Goal: Information Seeking & Learning: Learn about a topic

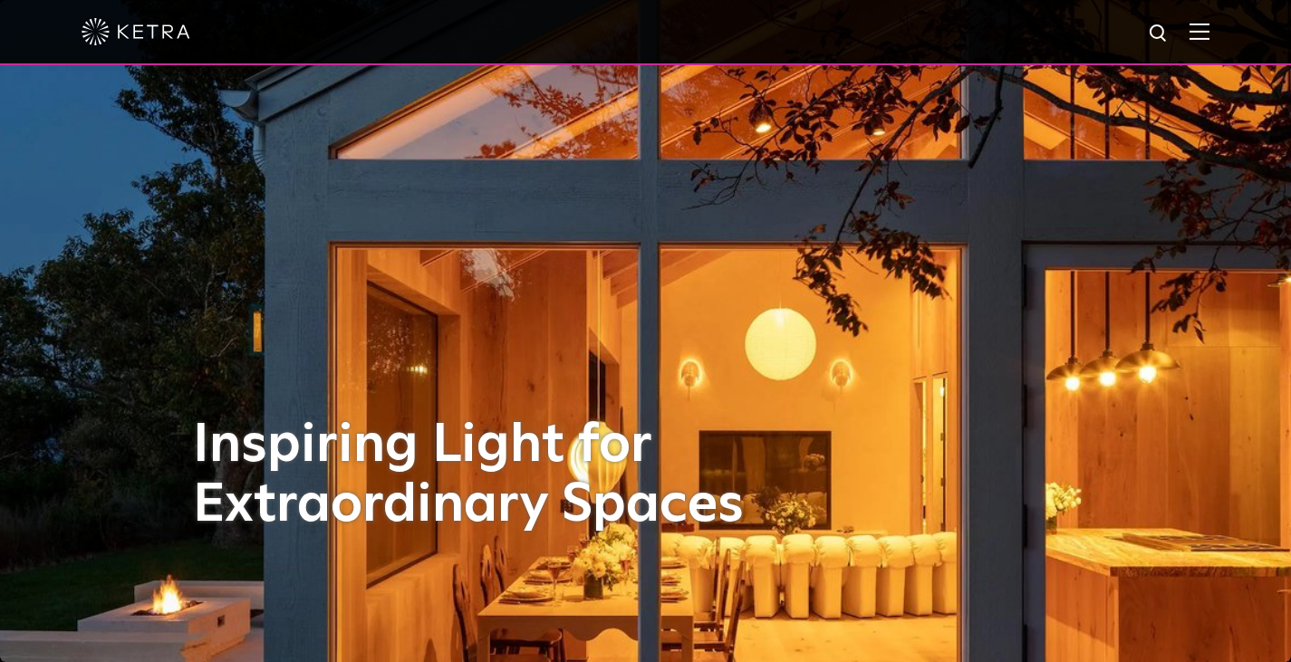
click at [1210, 37] on img at bounding box center [1200, 31] width 20 height 17
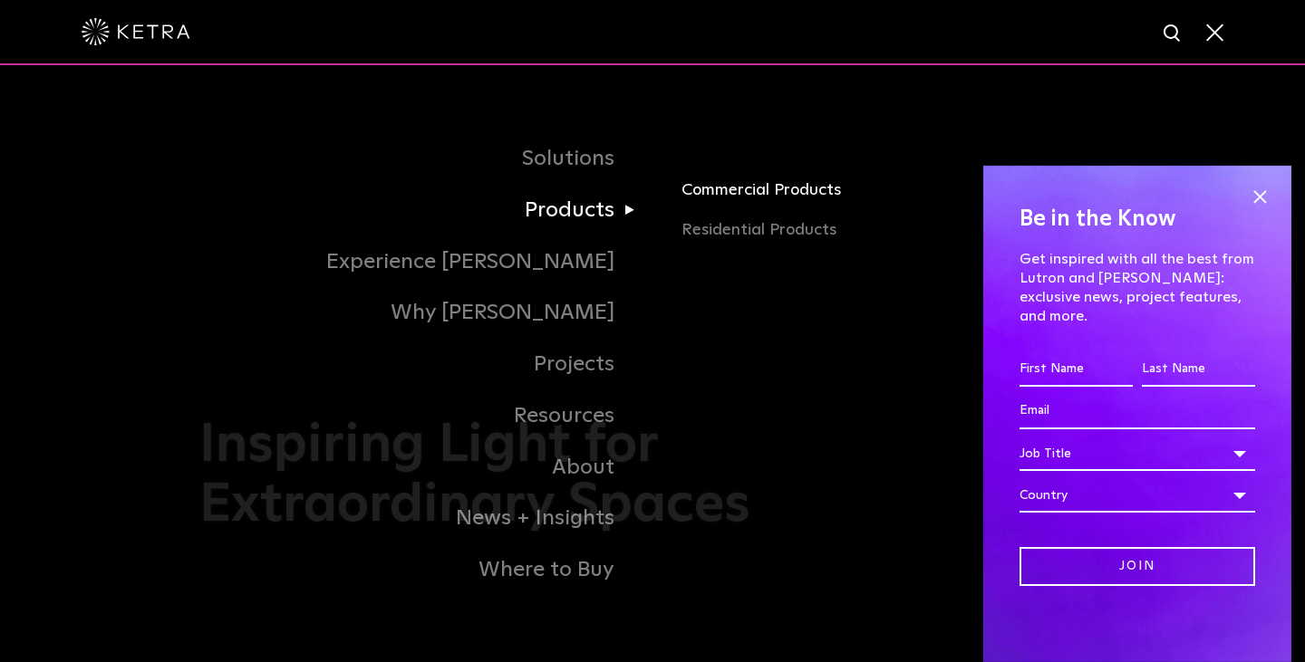
click at [758, 190] on link "Commercial Products" at bounding box center [893, 198] width 424 height 40
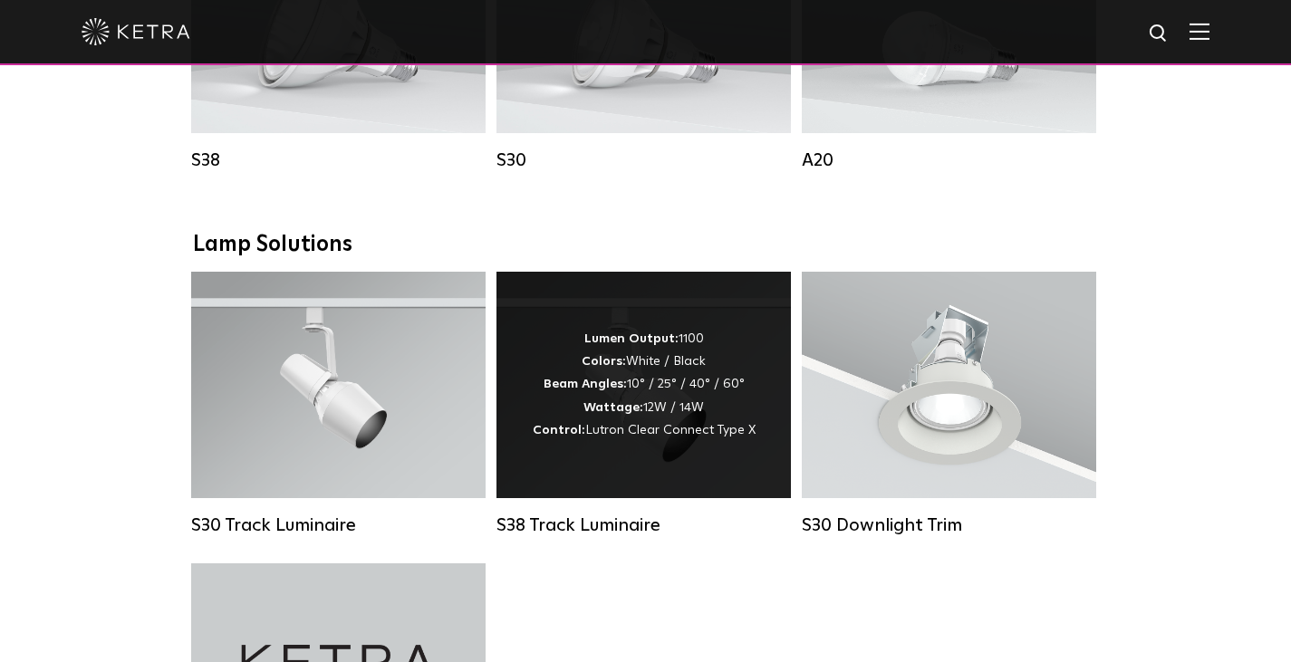
scroll to position [1529, 0]
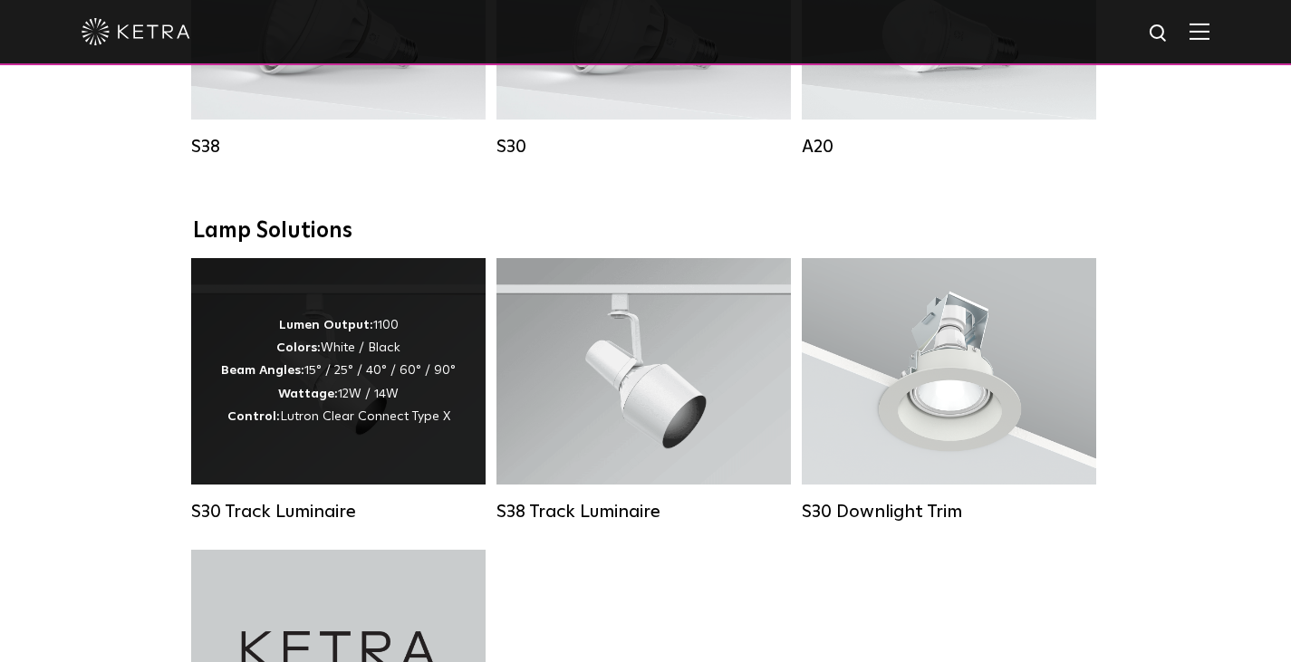
click at [388, 391] on div "Lumen Output: 1100 Colors: White / Black Beam Angles: 15° / 25° / 40° / 60° / 9…" at bounding box center [338, 371] width 235 height 114
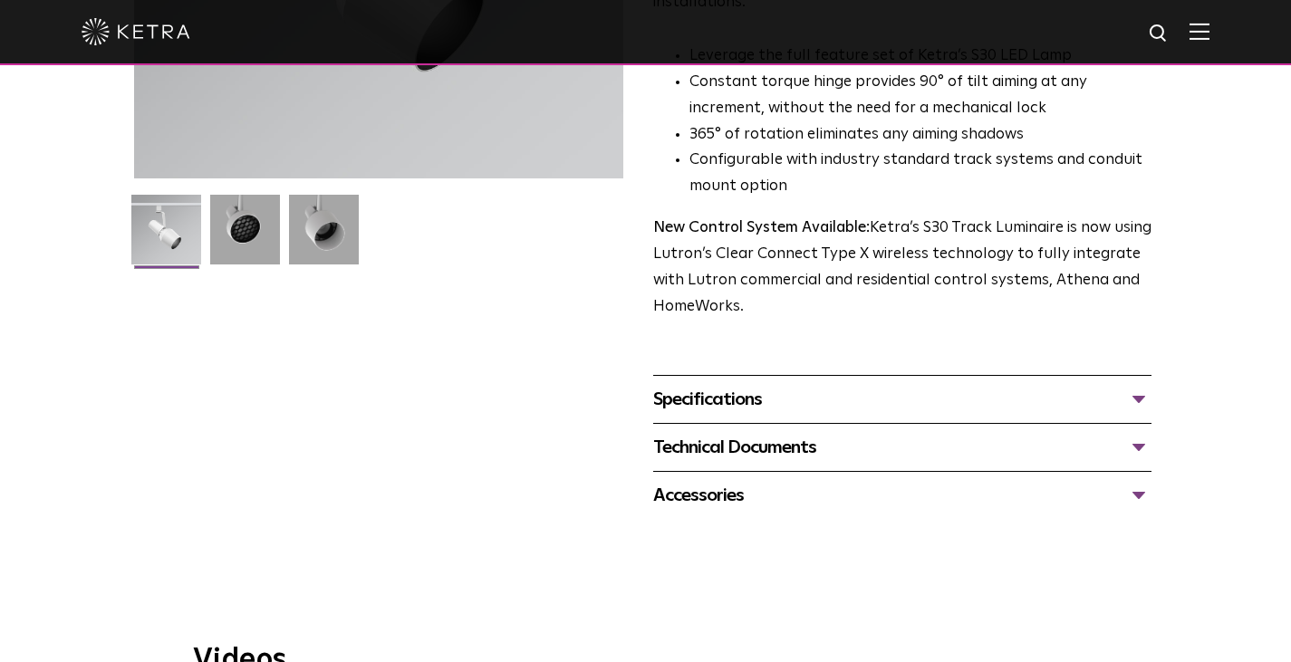
scroll to position [441, 0]
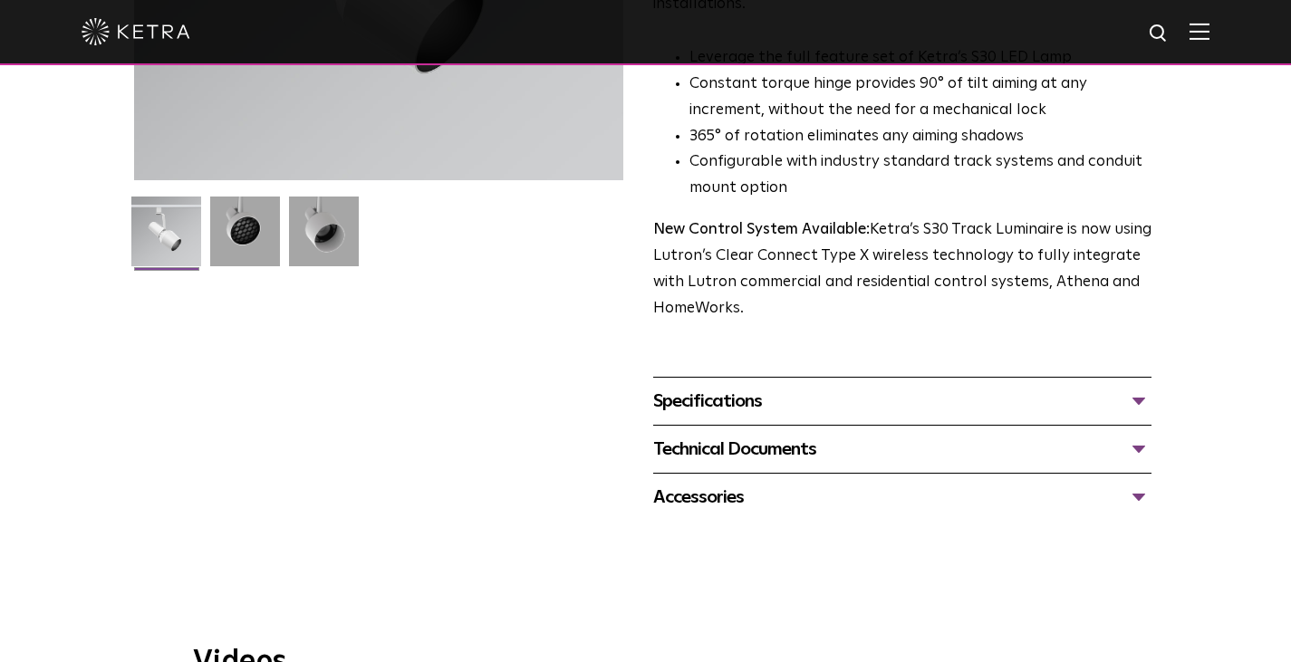
click at [807, 391] on div "Specifications" at bounding box center [902, 401] width 499 height 29
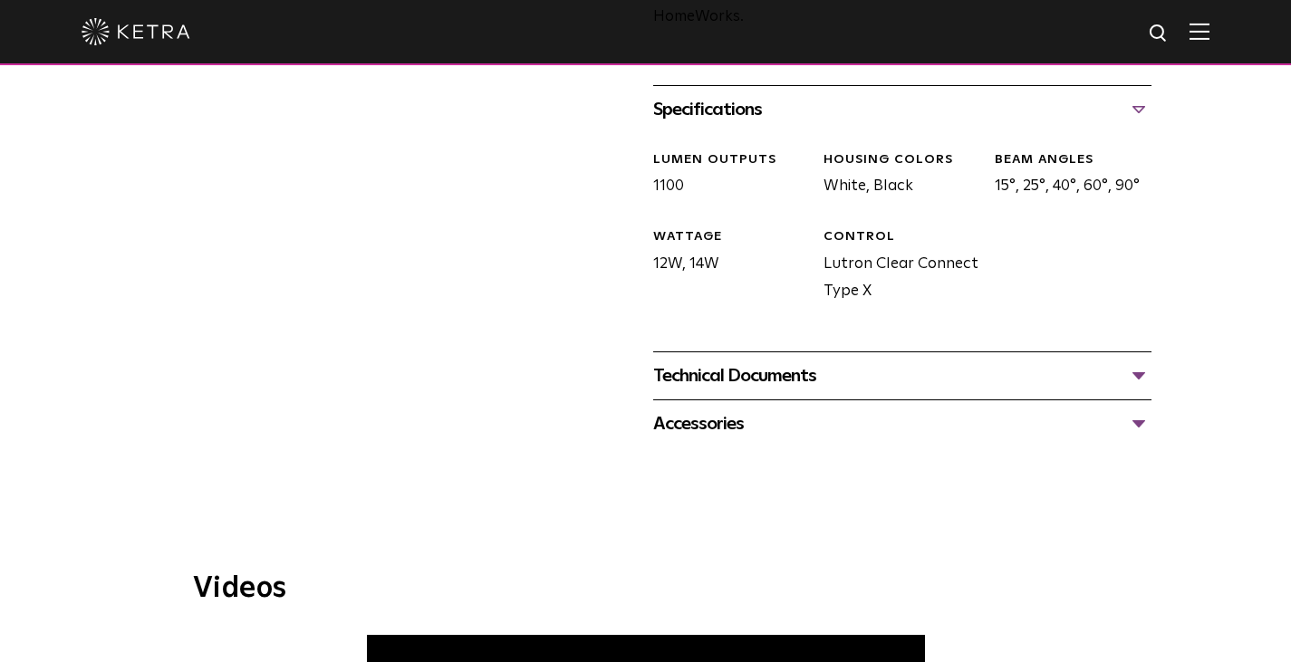
scroll to position [732, 0]
click at [1034, 391] on div "Technical Documents" at bounding box center [902, 376] width 499 height 29
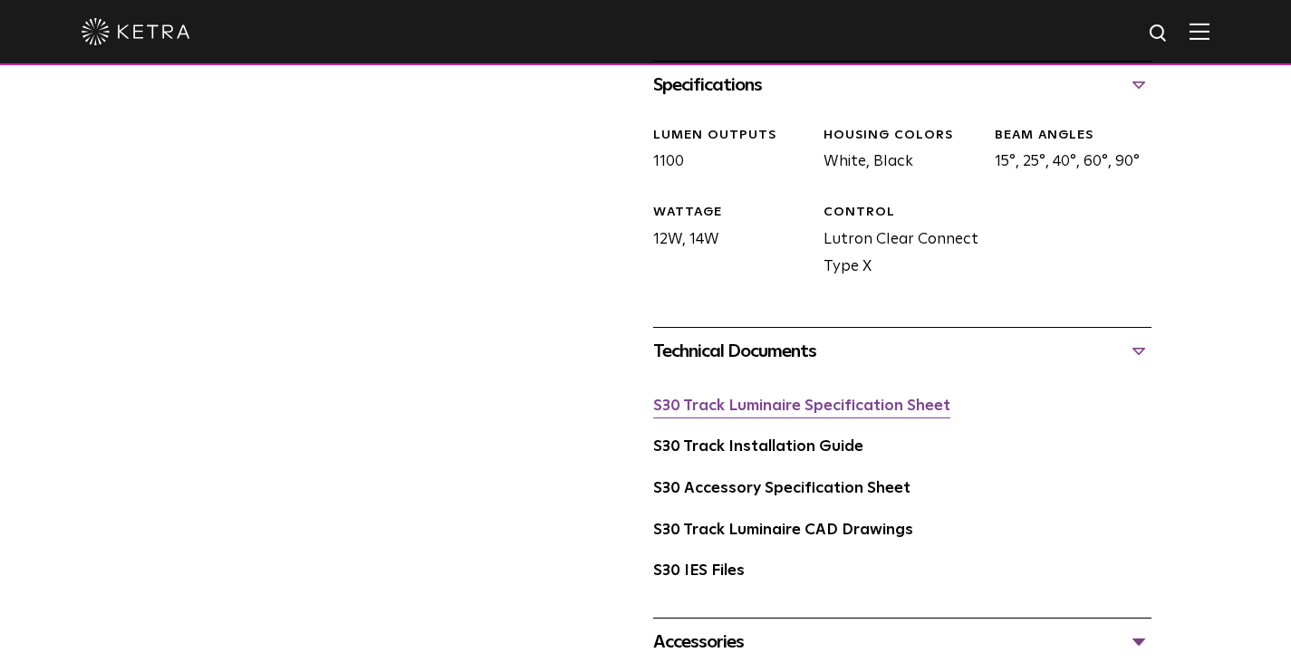
scroll to position [1019, 0]
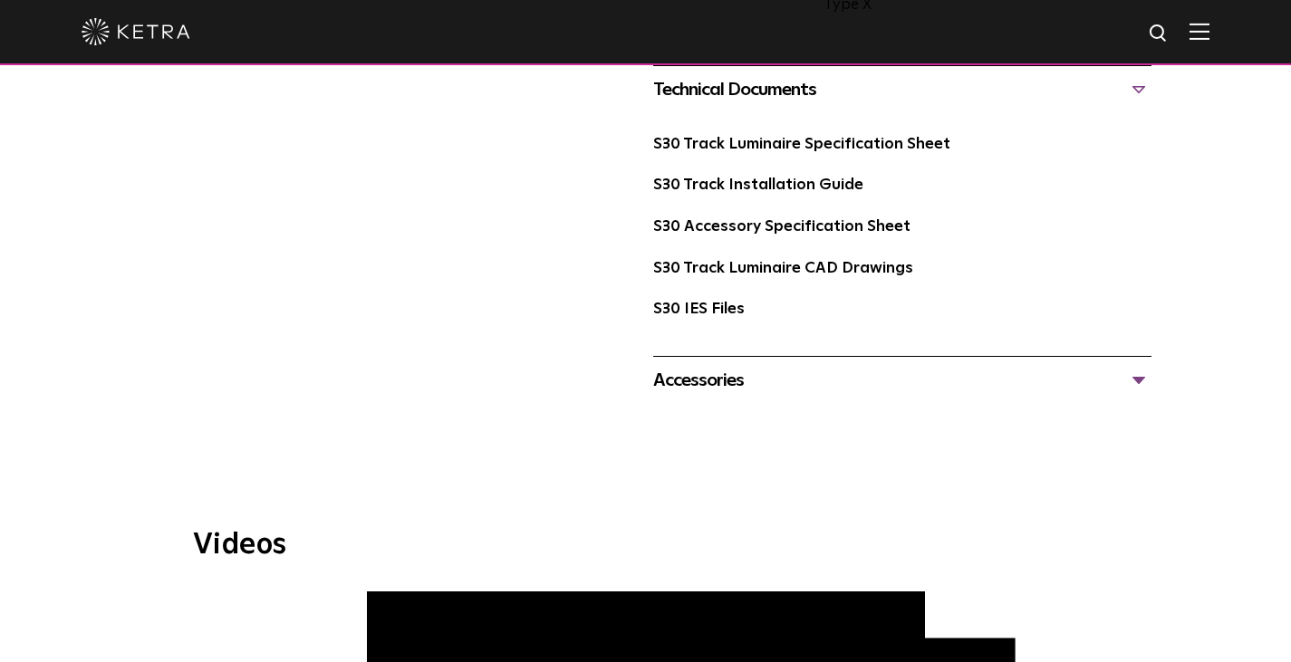
click at [819, 395] on div "Accessories" at bounding box center [902, 380] width 499 height 29
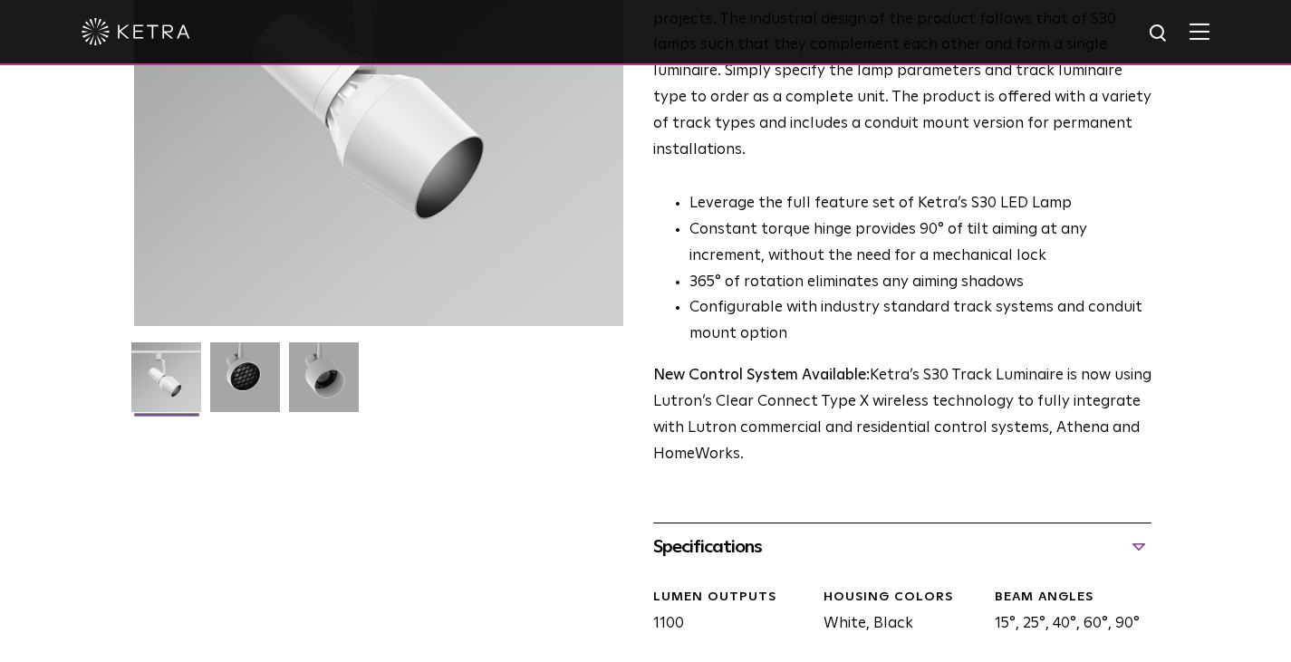
scroll to position [0, 0]
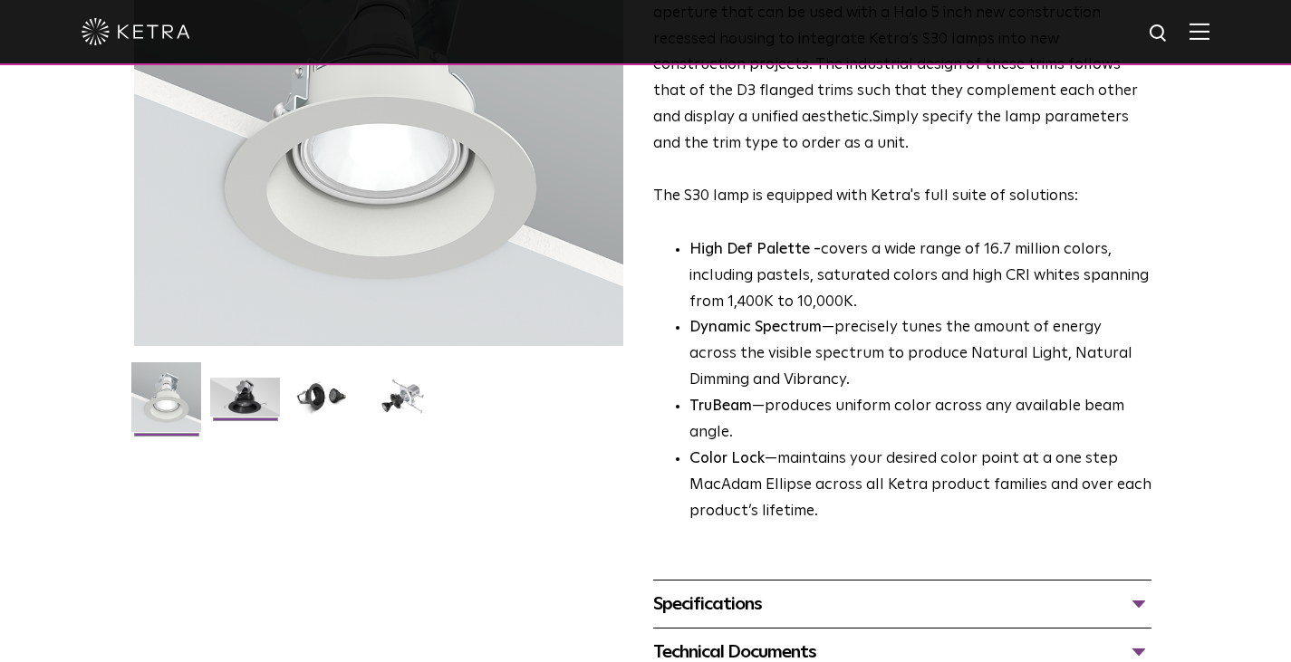
click at [280, 378] on img at bounding box center [245, 404] width 70 height 53
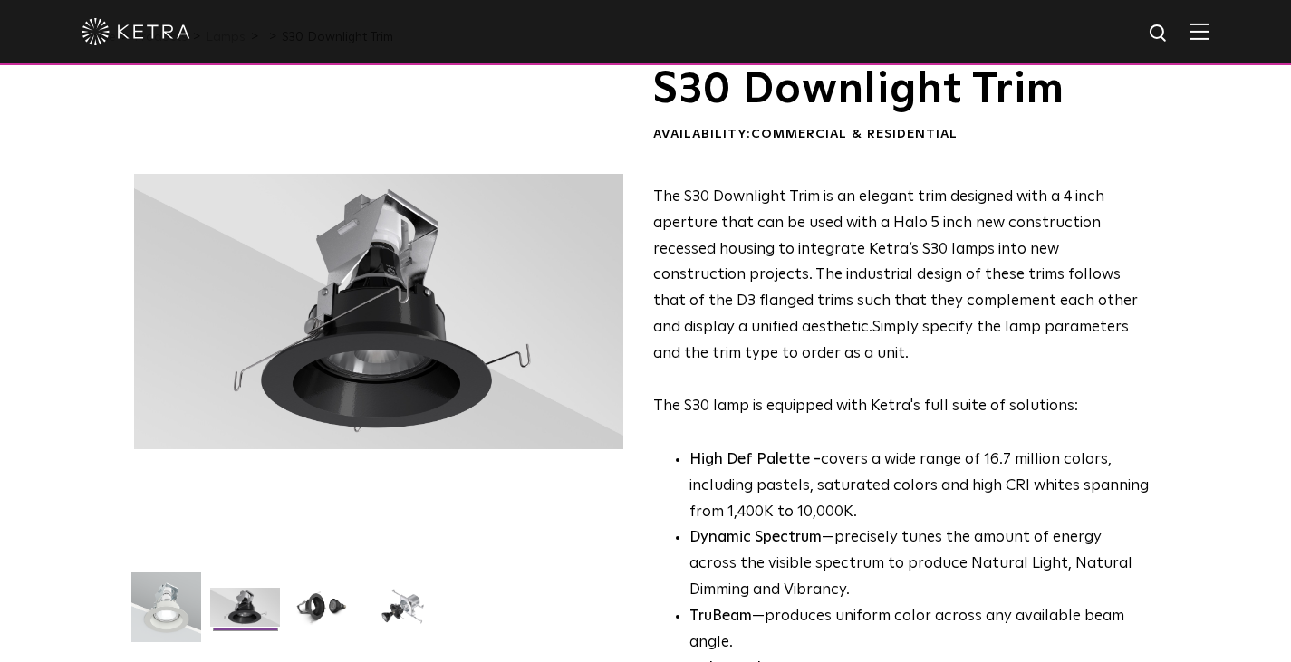
scroll to position [104, 0]
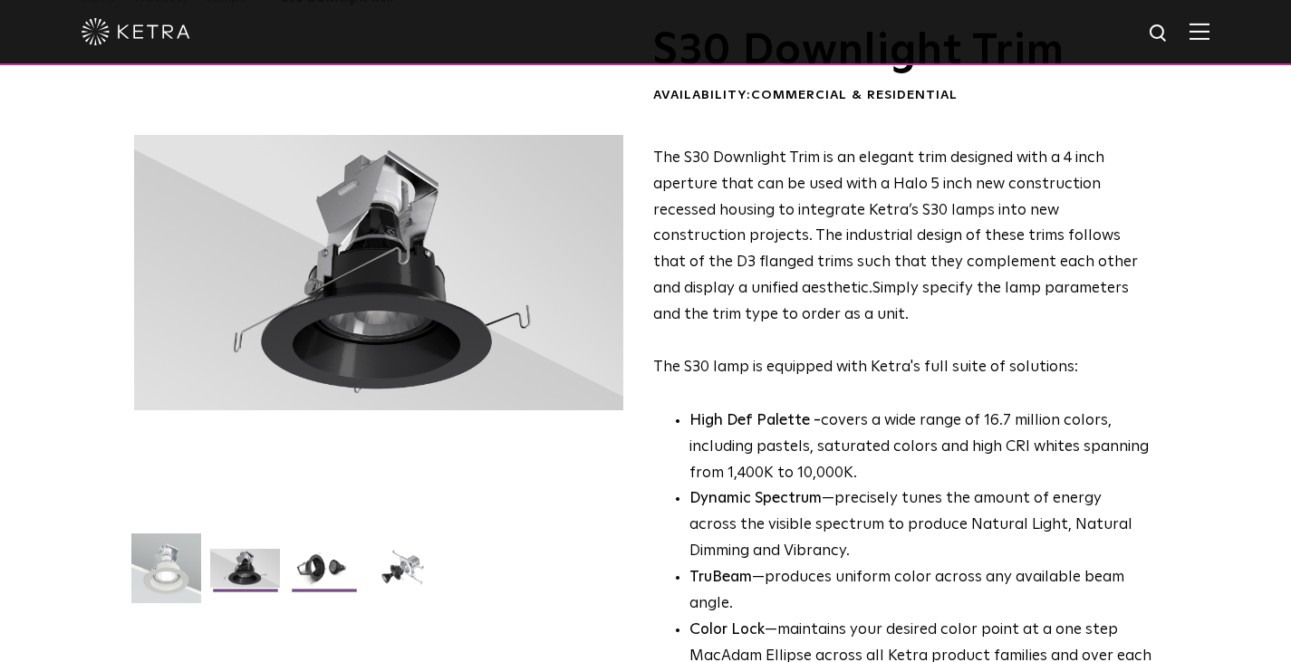
click at [359, 549] on img at bounding box center [324, 575] width 70 height 53
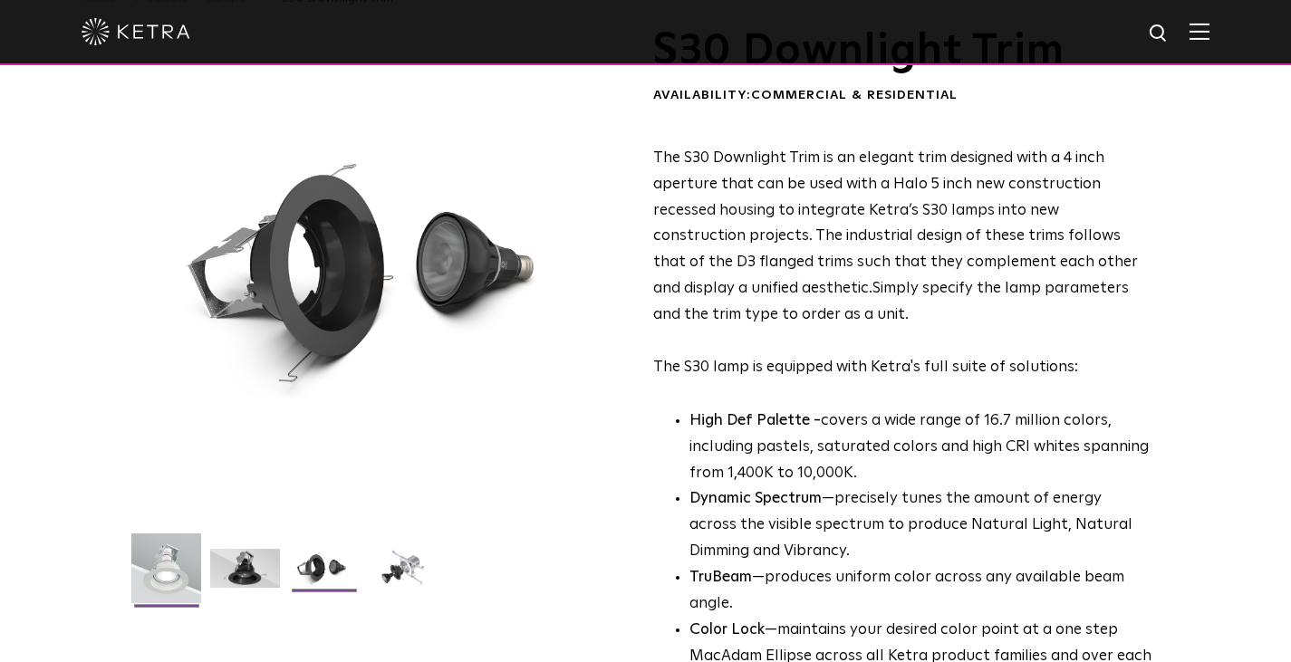
click at [201, 534] on img at bounding box center [166, 575] width 70 height 83
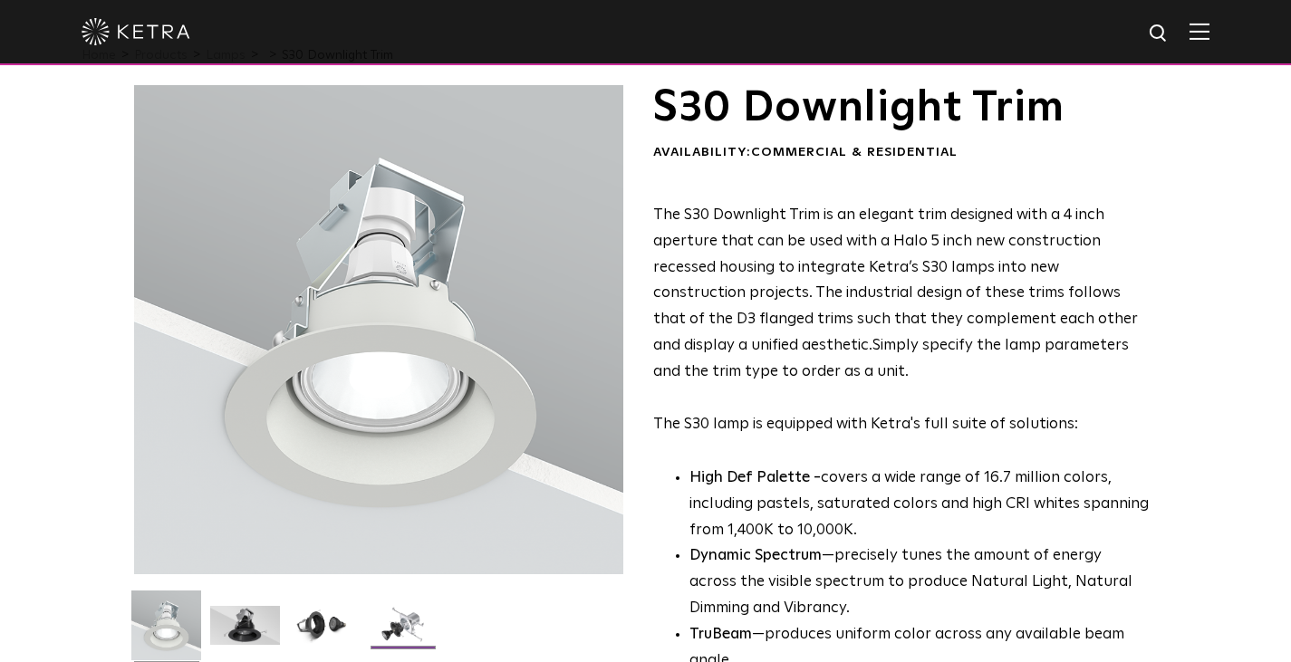
scroll to position [46, 0]
click at [438, 607] on img at bounding box center [403, 633] width 70 height 53
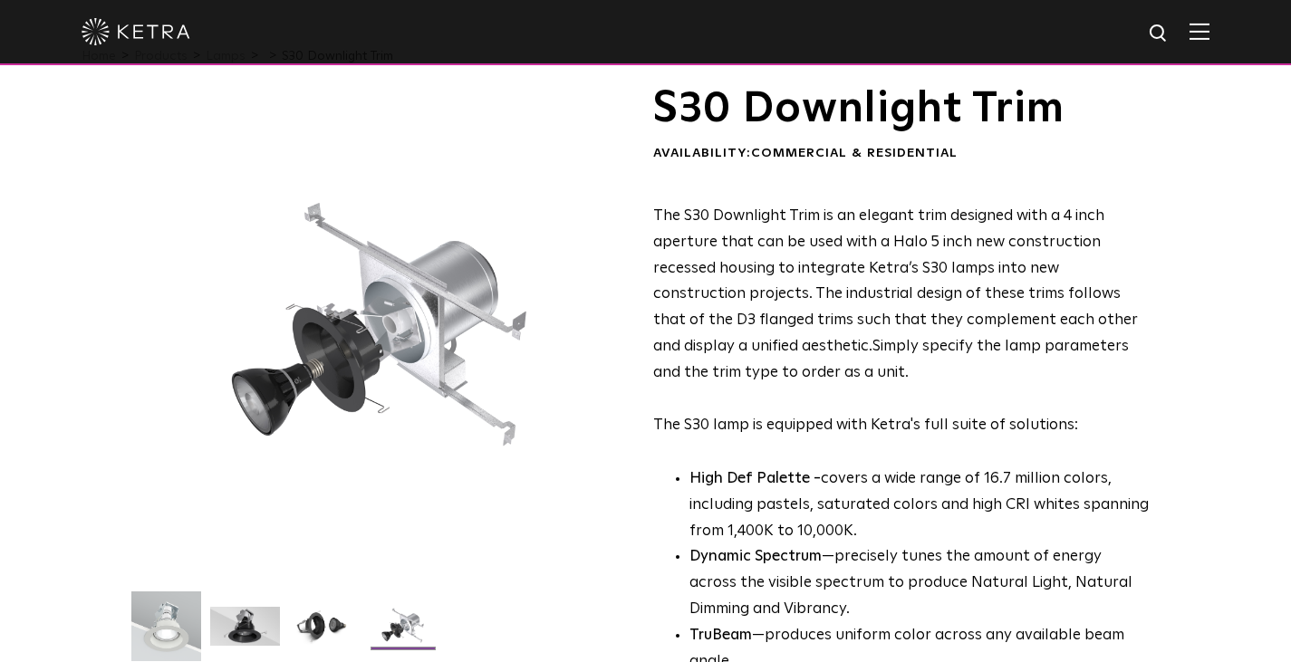
click at [201, 592] on img at bounding box center [166, 633] width 70 height 83
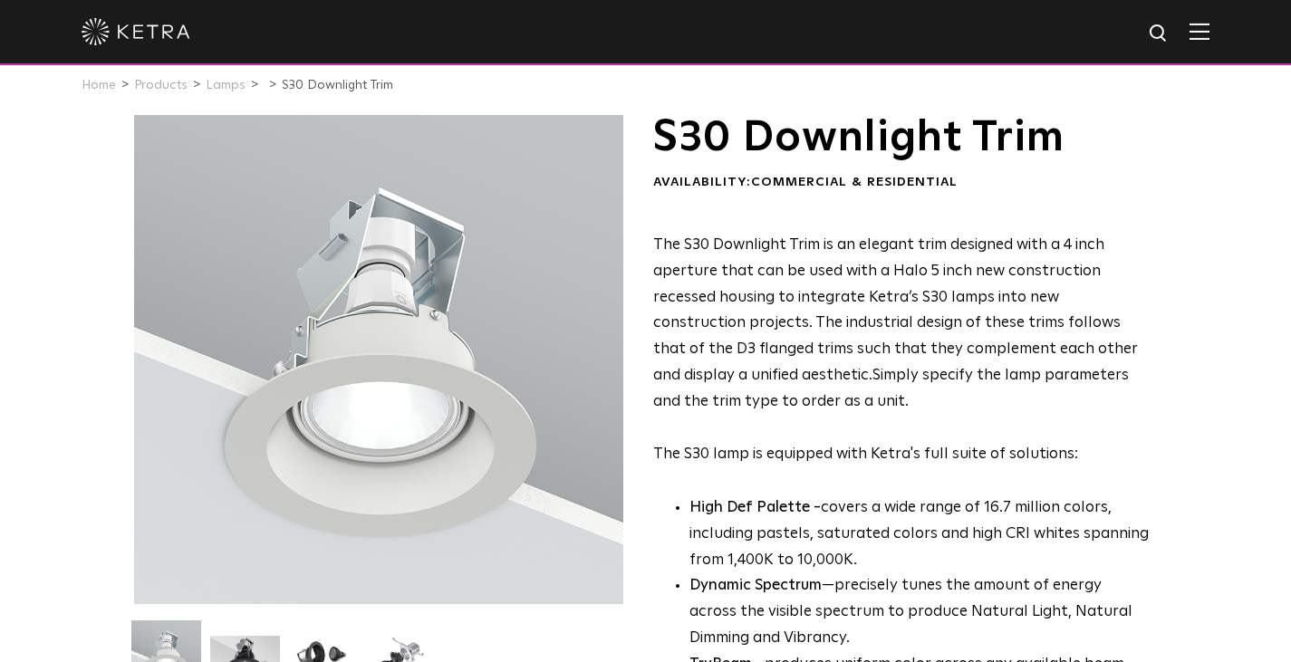
scroll to position [87, 0]
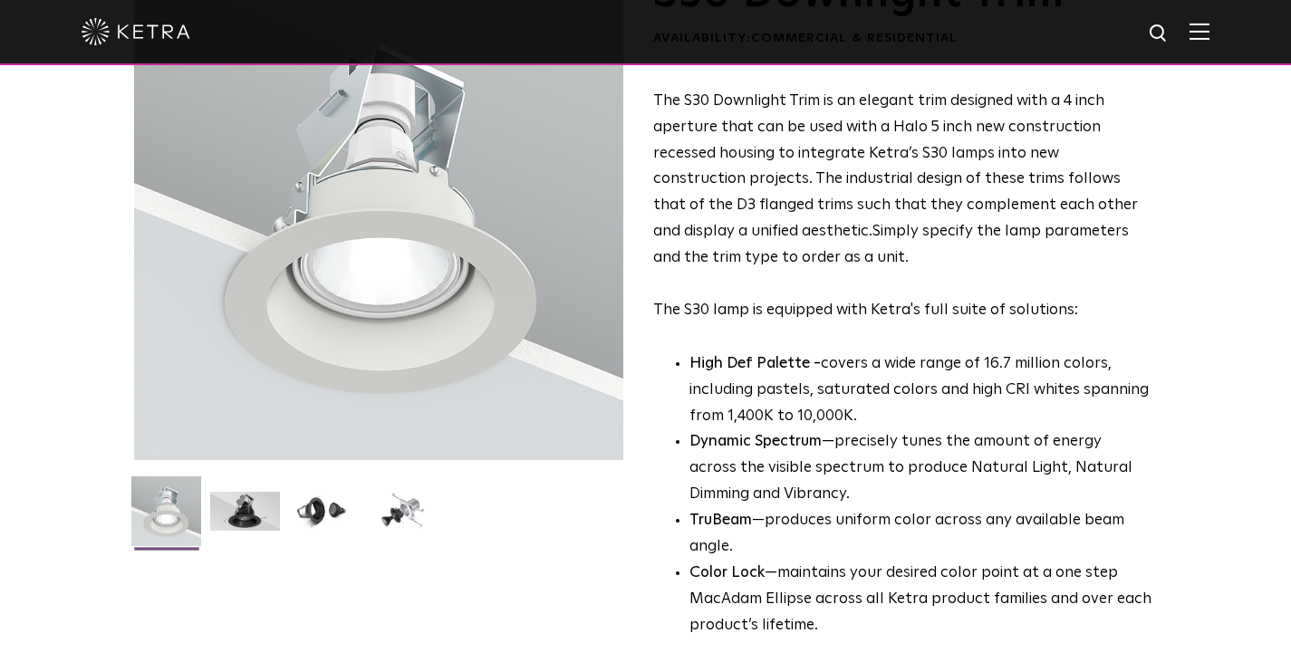
click at [842, 376] on div "The S30 Downlight Trim is an elegant trim designed with a 4 inch aperture that …" at bounding box center [902, 364] width 499 height 551
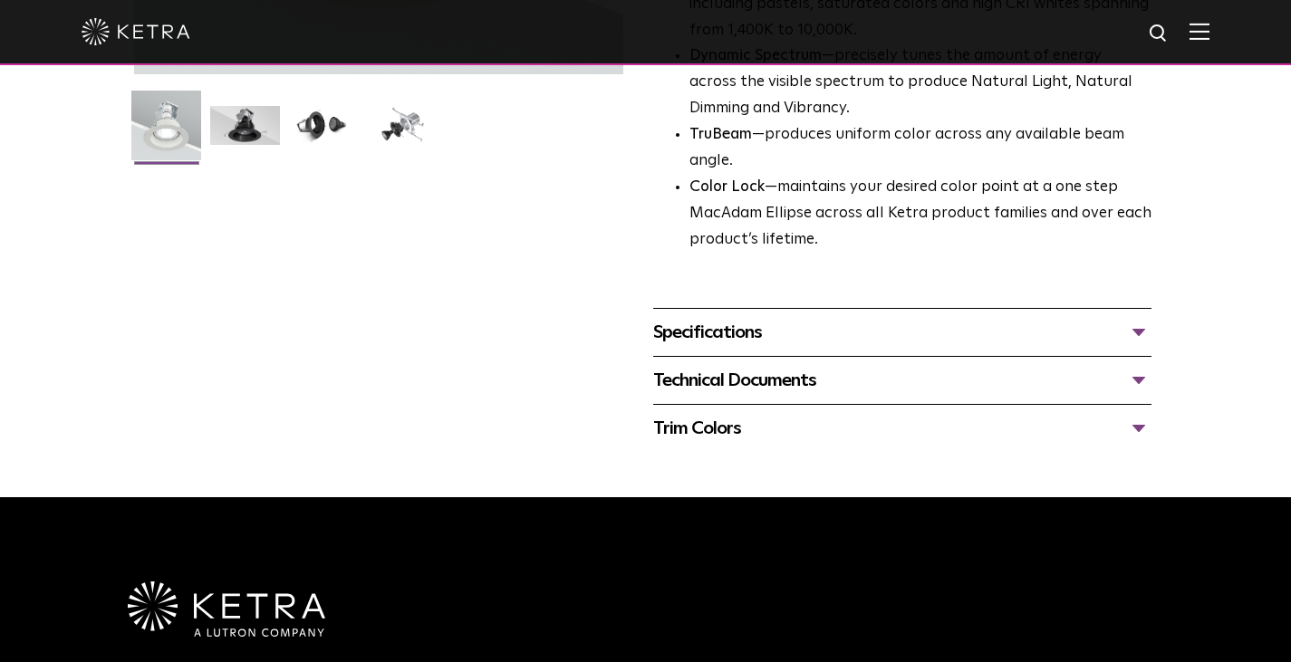
scroll to position [461, 0]
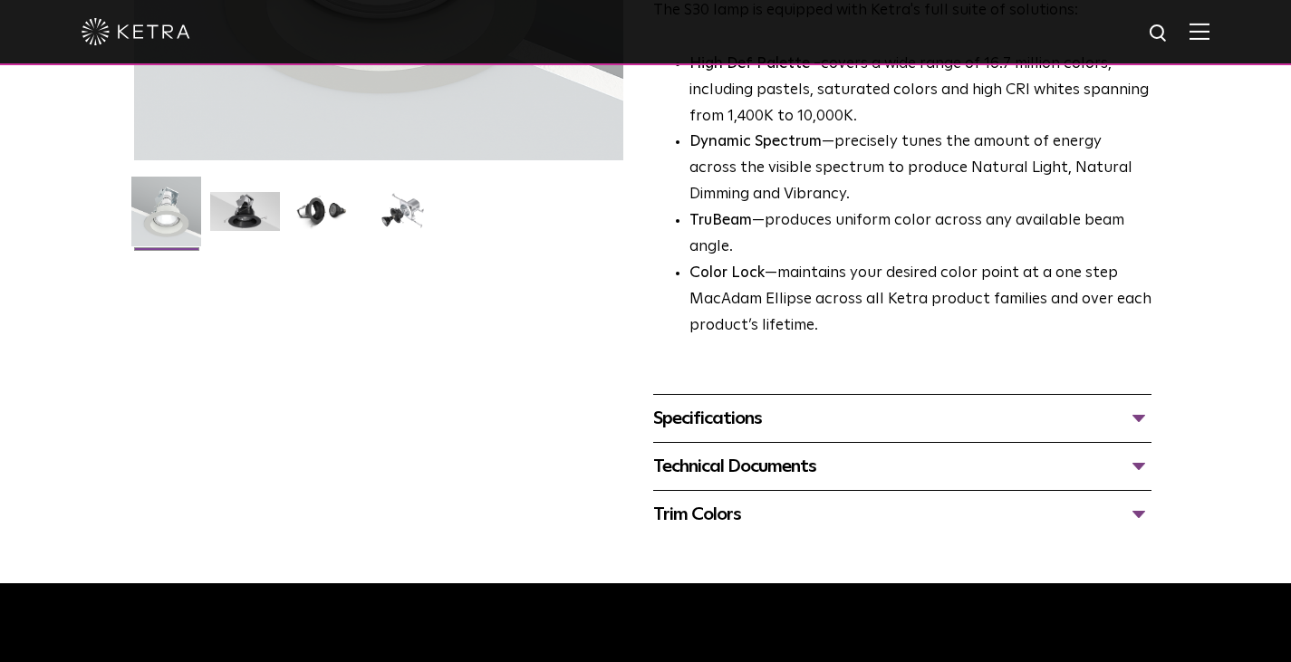
click at [852, 433] on div "Specifications" at bounding box center [902, 418] width 499 height 29
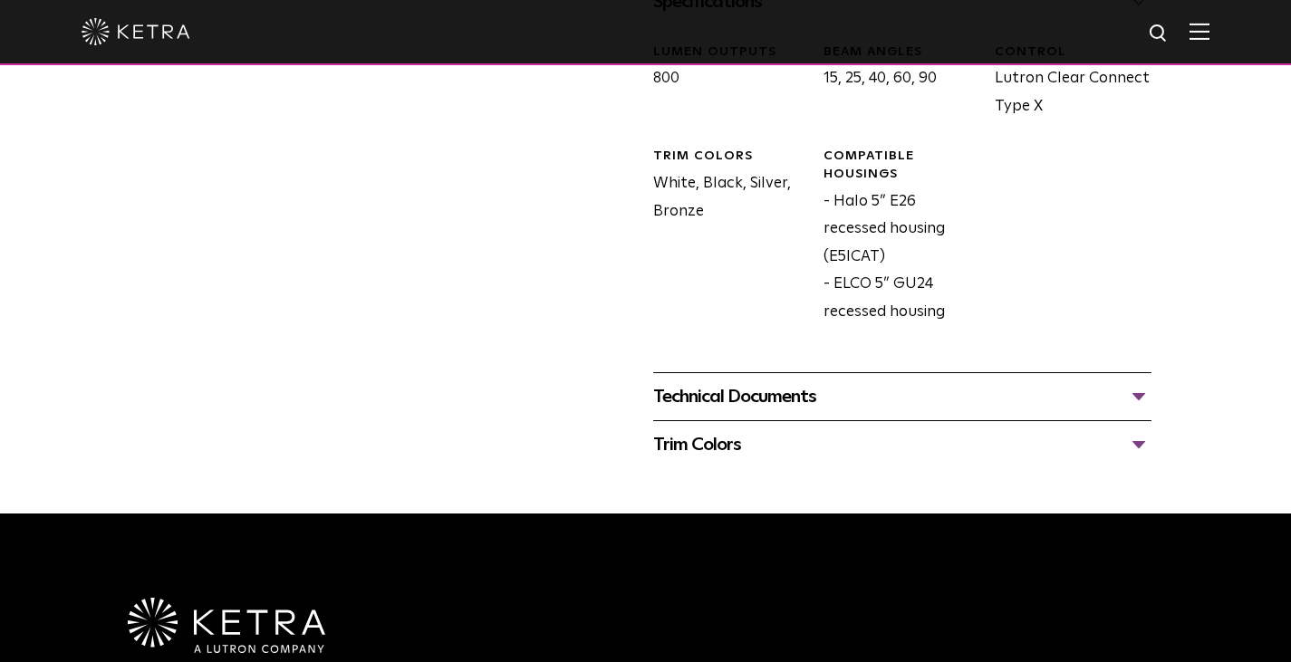
scroll to position [842, 0]
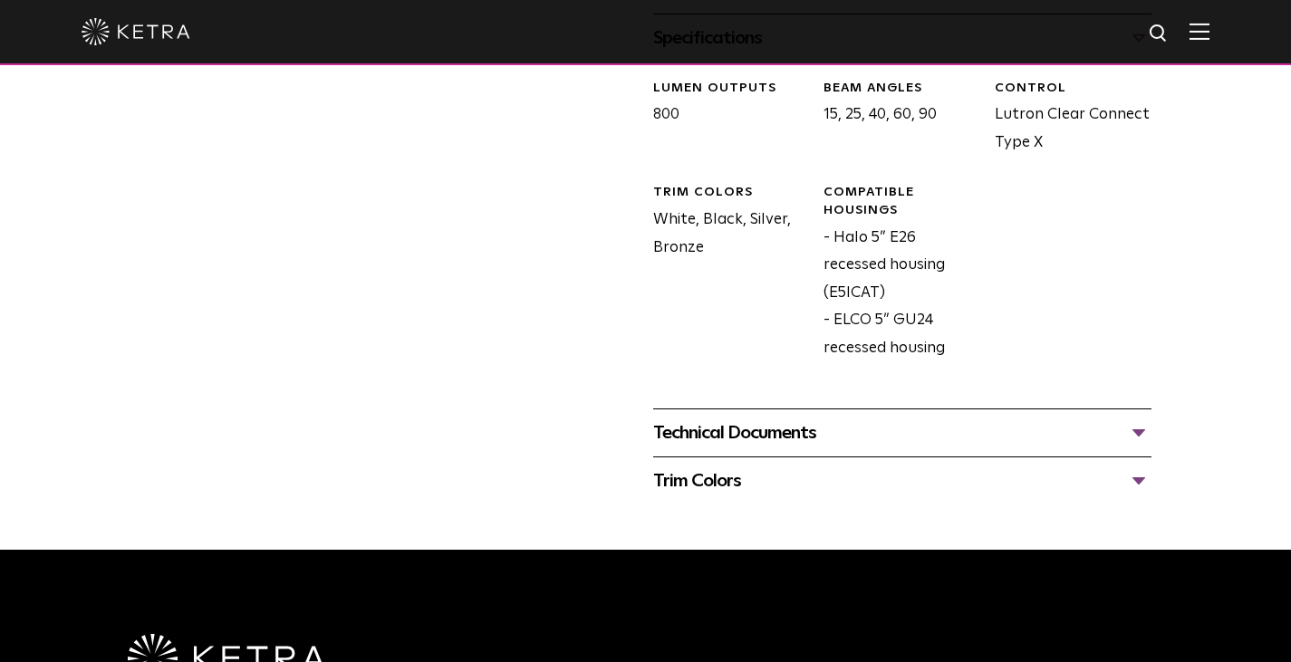
click at [822, 448] on div "Technical Documents" at bounding box center [902, 433] width 499 height 29
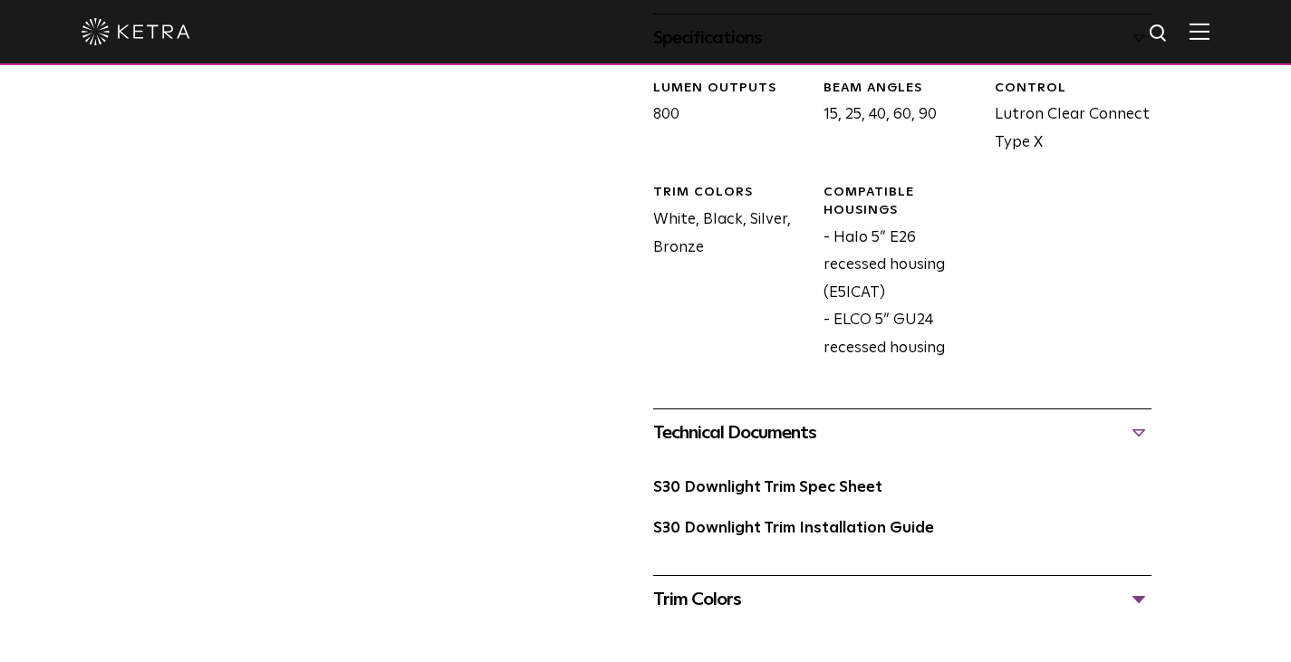
scroll to position [893, 0]
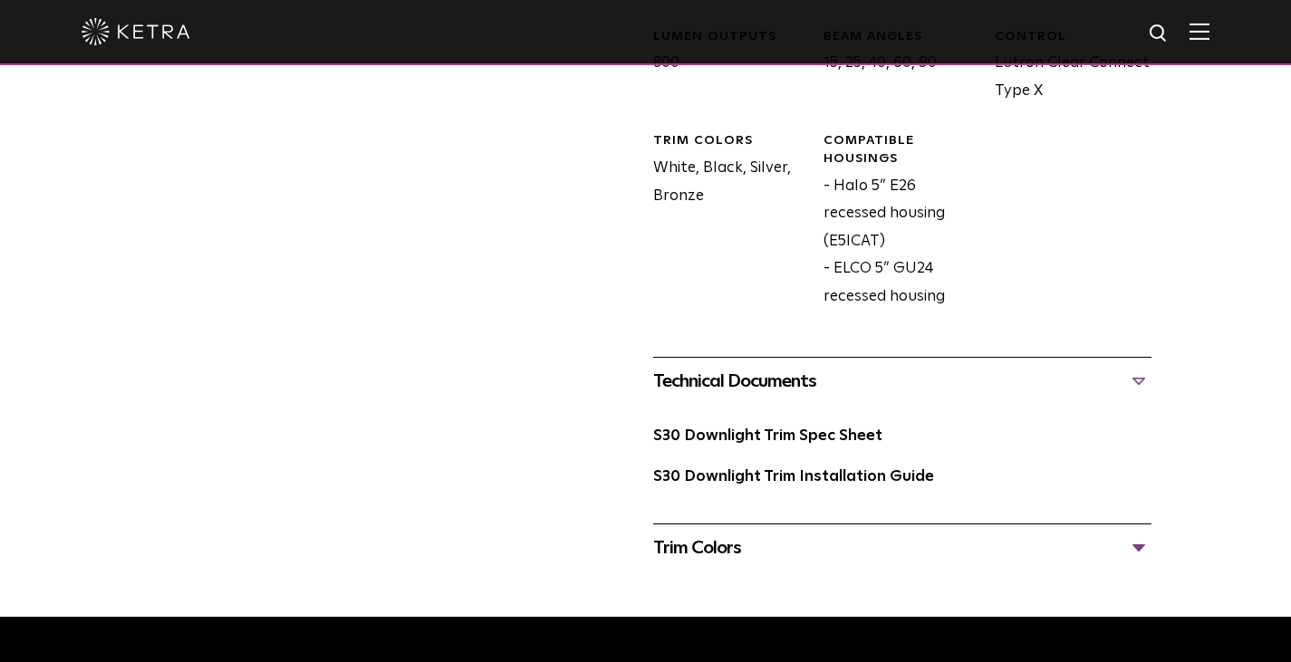
click at [827, 450] on div "S30 Downlight Trim Spec Sheet" at bounding box center [902, 444] width 499 height 42
click at [833, 444] on link "S30 Downlight Trim Spec Sheet" at bounding box center [767, 436] width 229 height 15
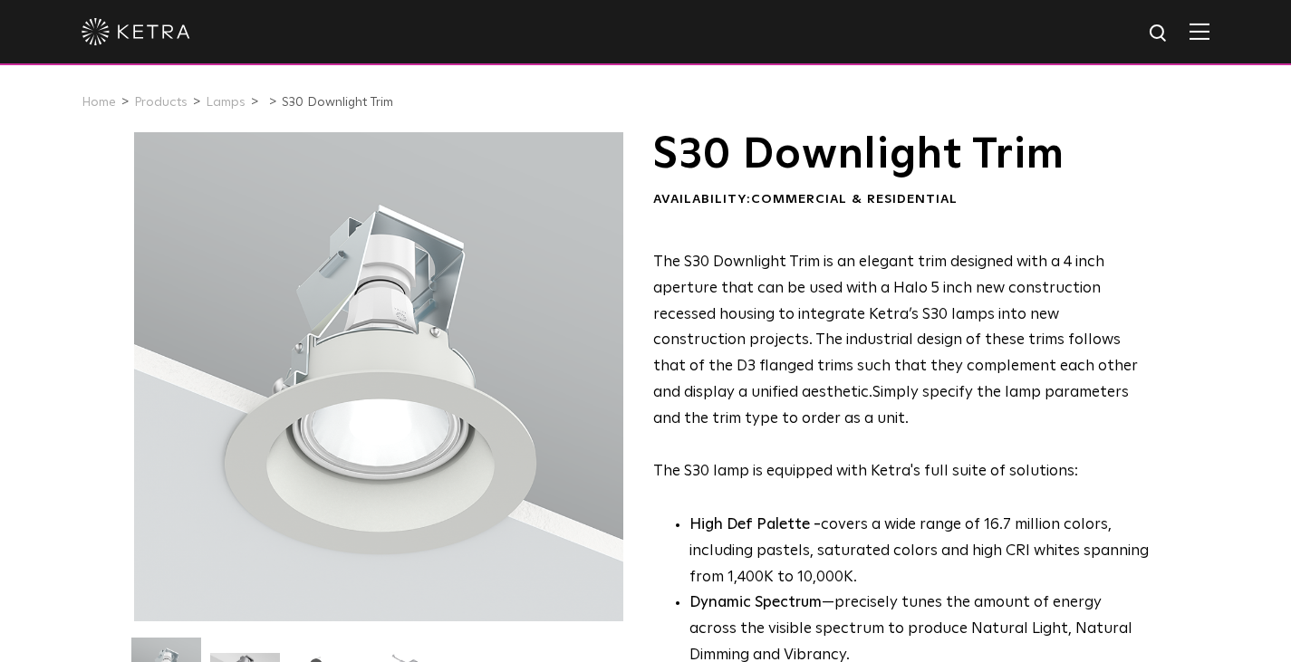
scroll to position [1, 0]
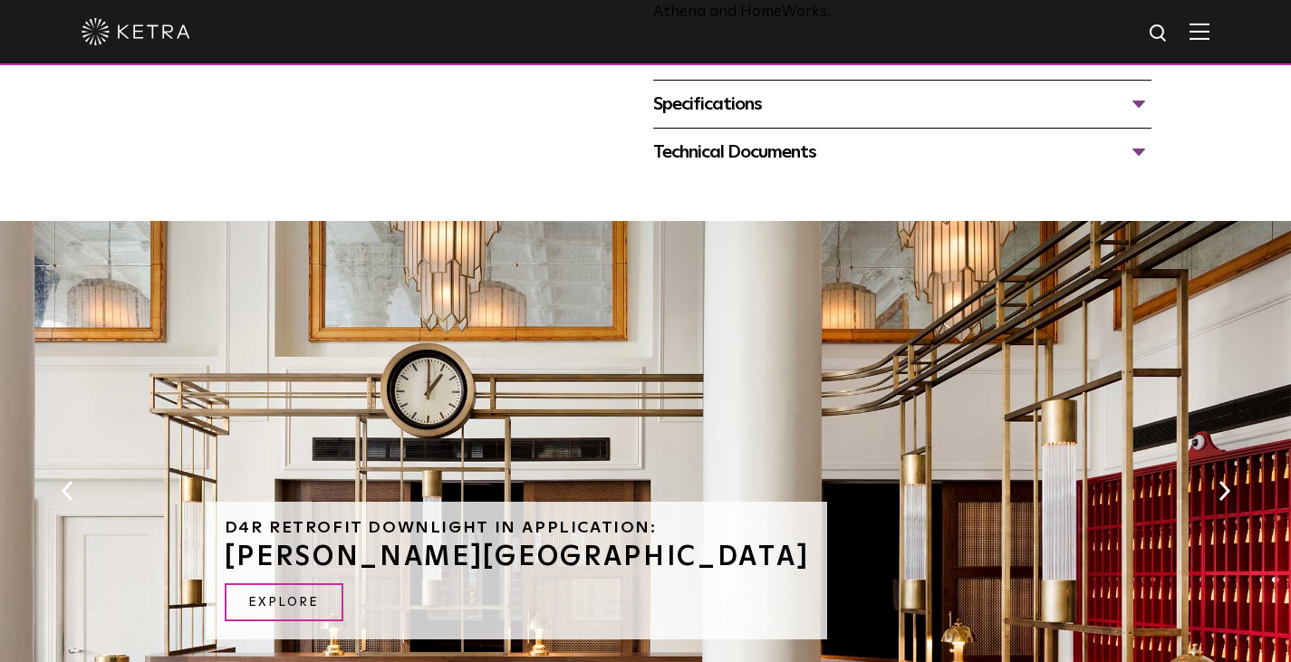
scroll to position [818, 0]
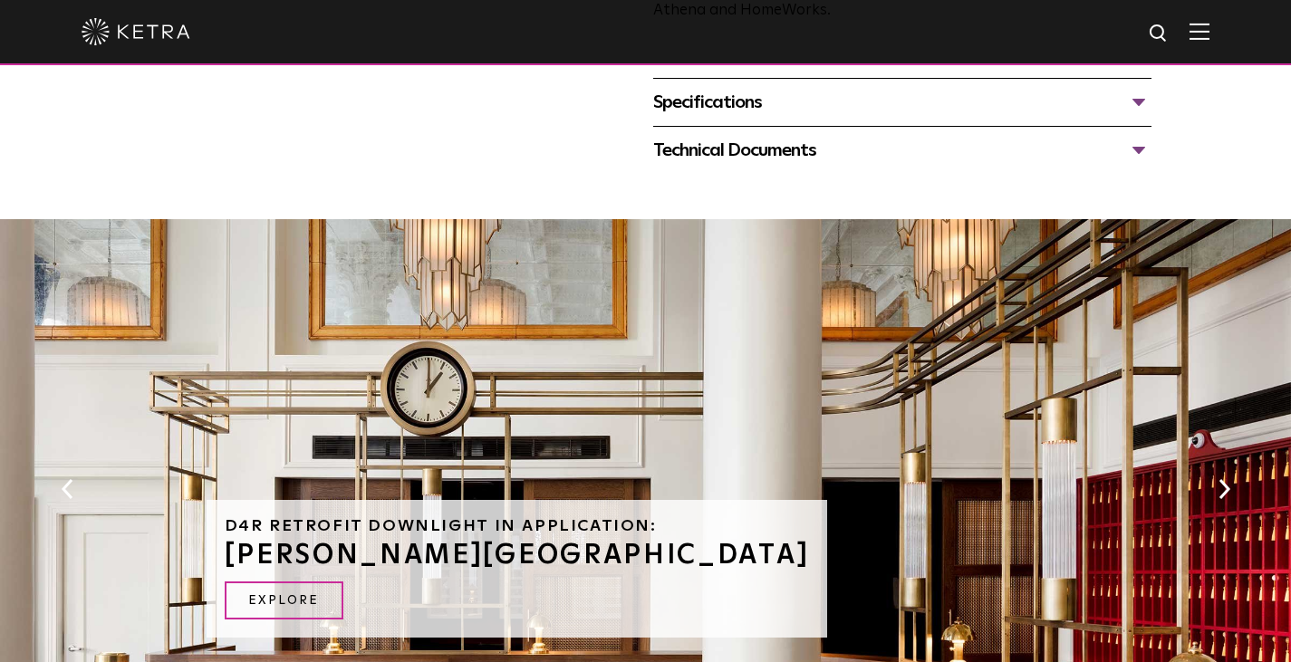
click at [763, 117] on div "Specifications" at bounding box center [902, 102] width 499 height 29
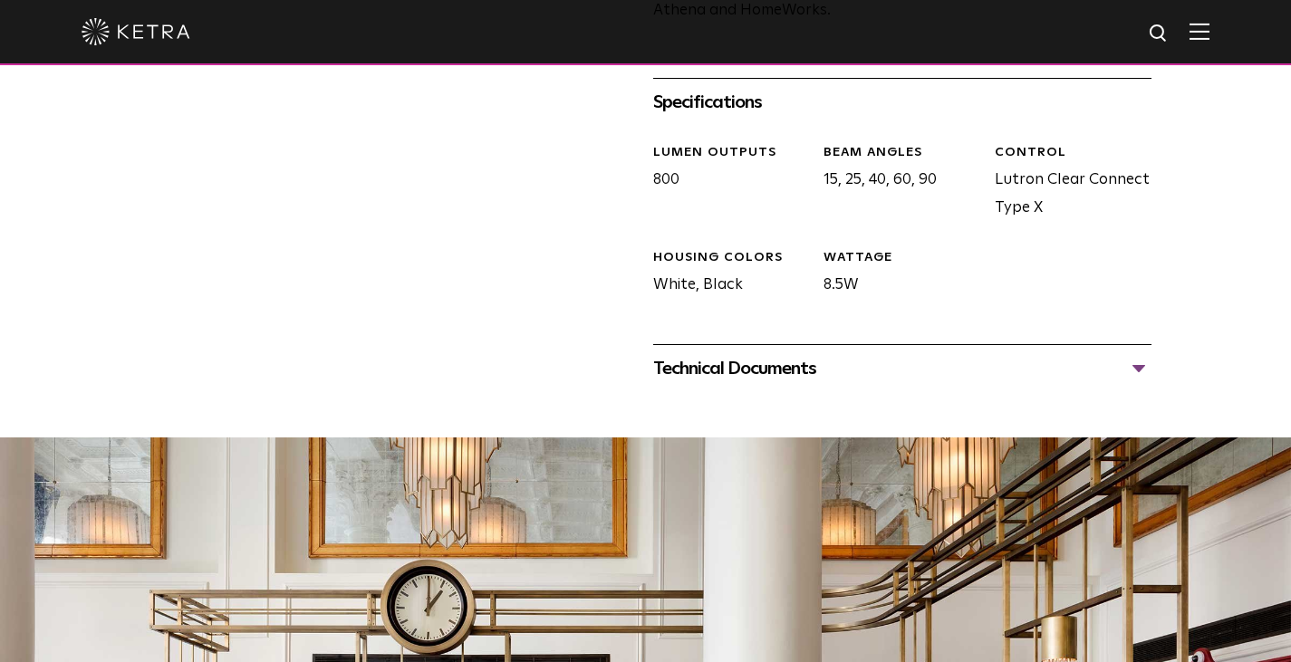
scroll to position [879, 0]
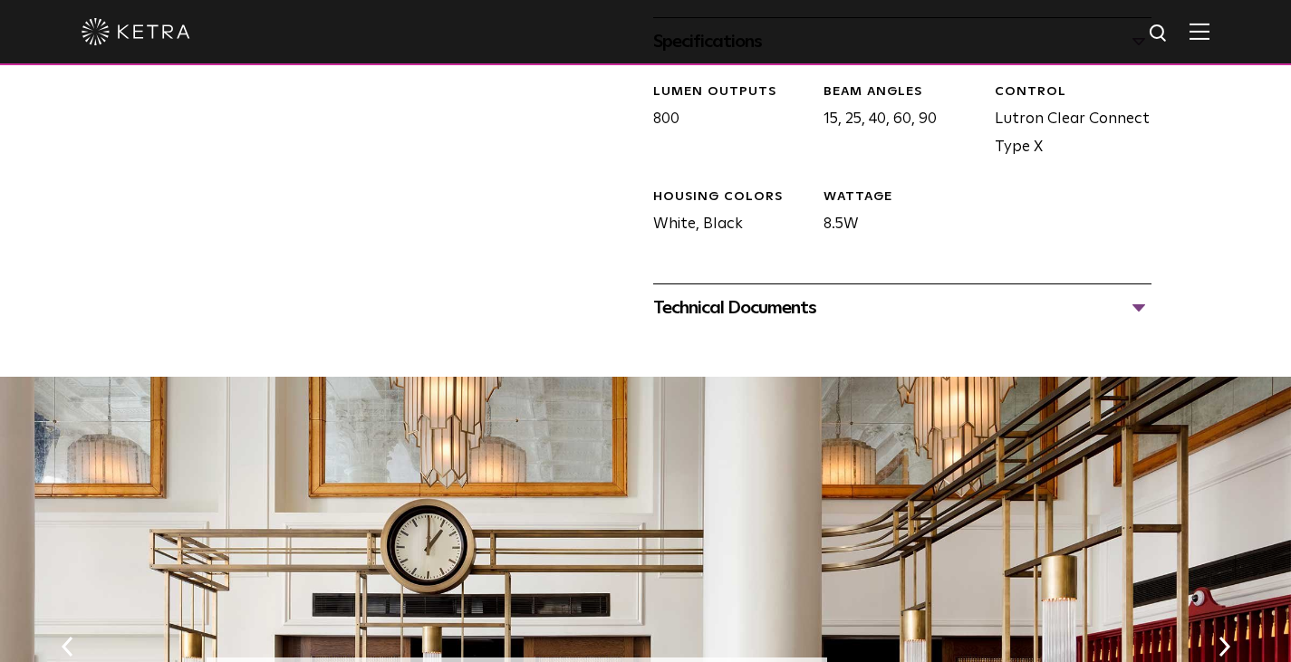
click at [764, 323] on div "Technical Documents" at bounding box center [902, 308] width 499 height 29
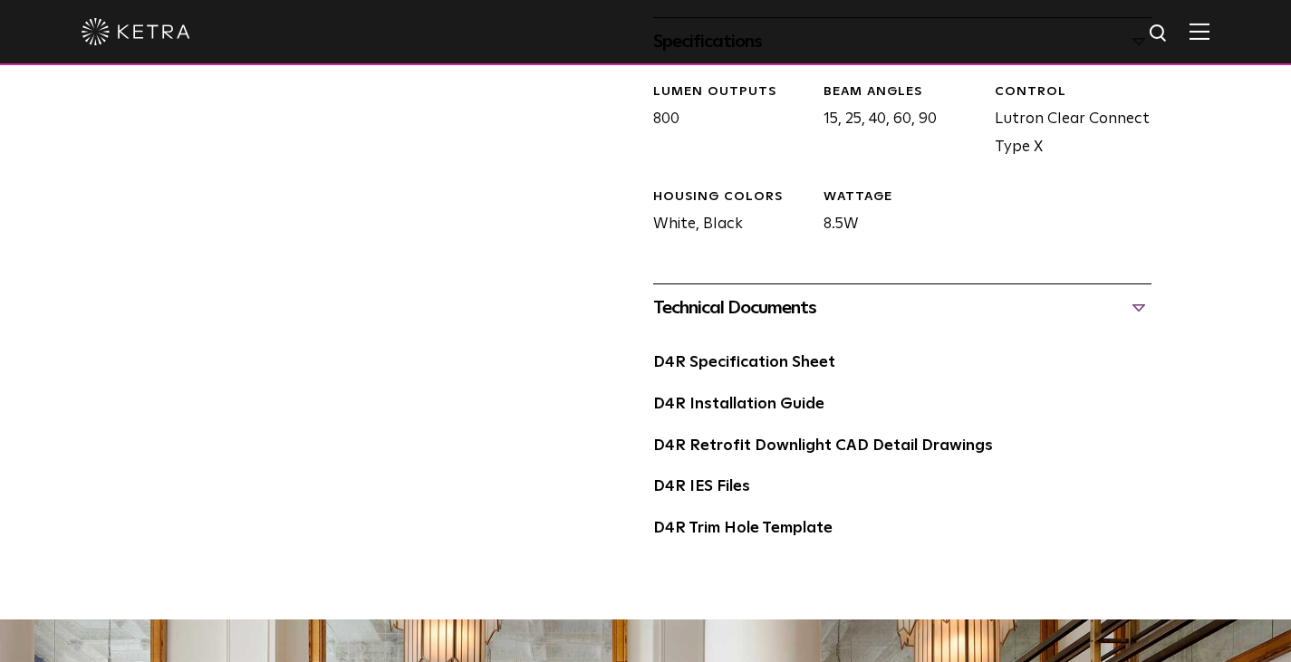
scroll to position [1078, 0]
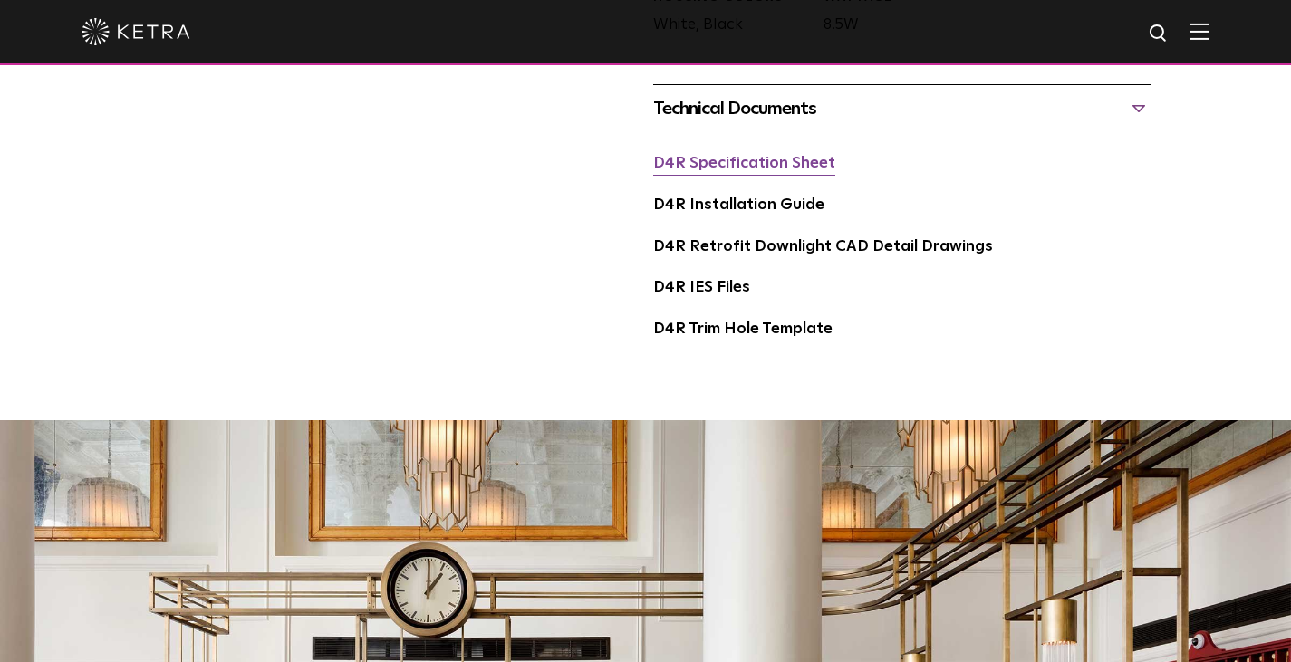
click at [772, 171] on link "D4R Specification Sheet" at bounding box center [744, 163] width 182 height 15
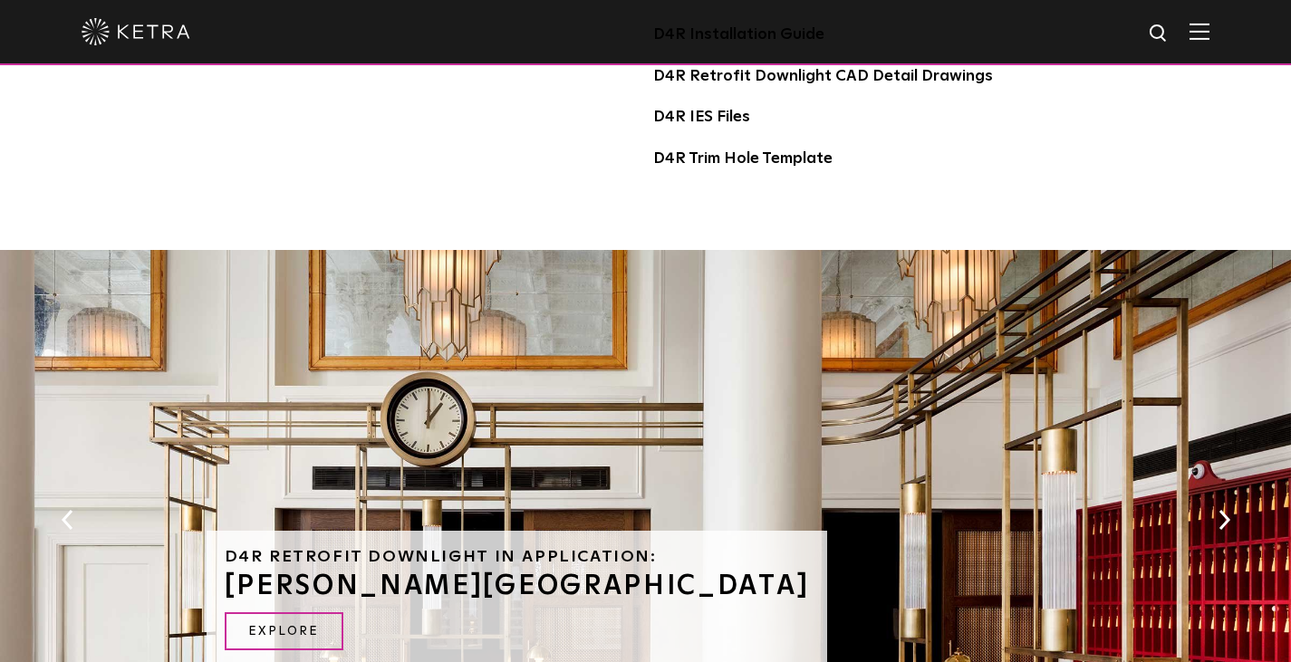
scroll to position [1248, 0]
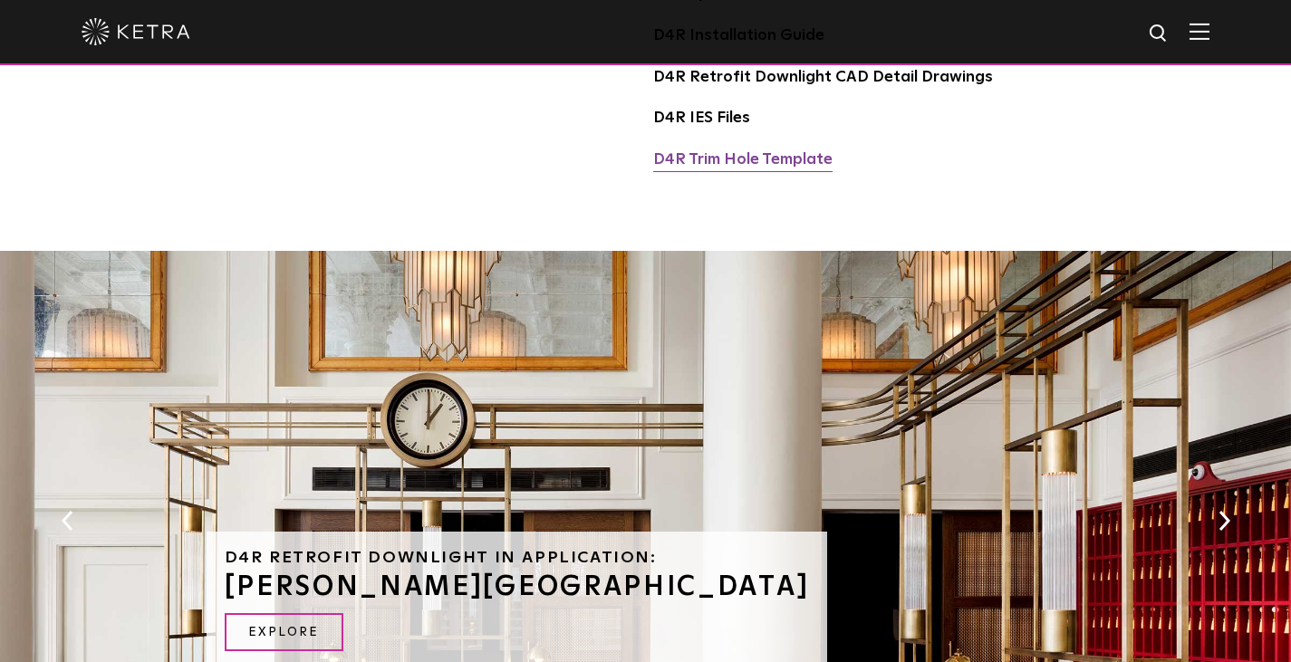
click at [803, 168] on link "D4R Trim Hole Template" at bounding box center [742, 159] width 179 height 15
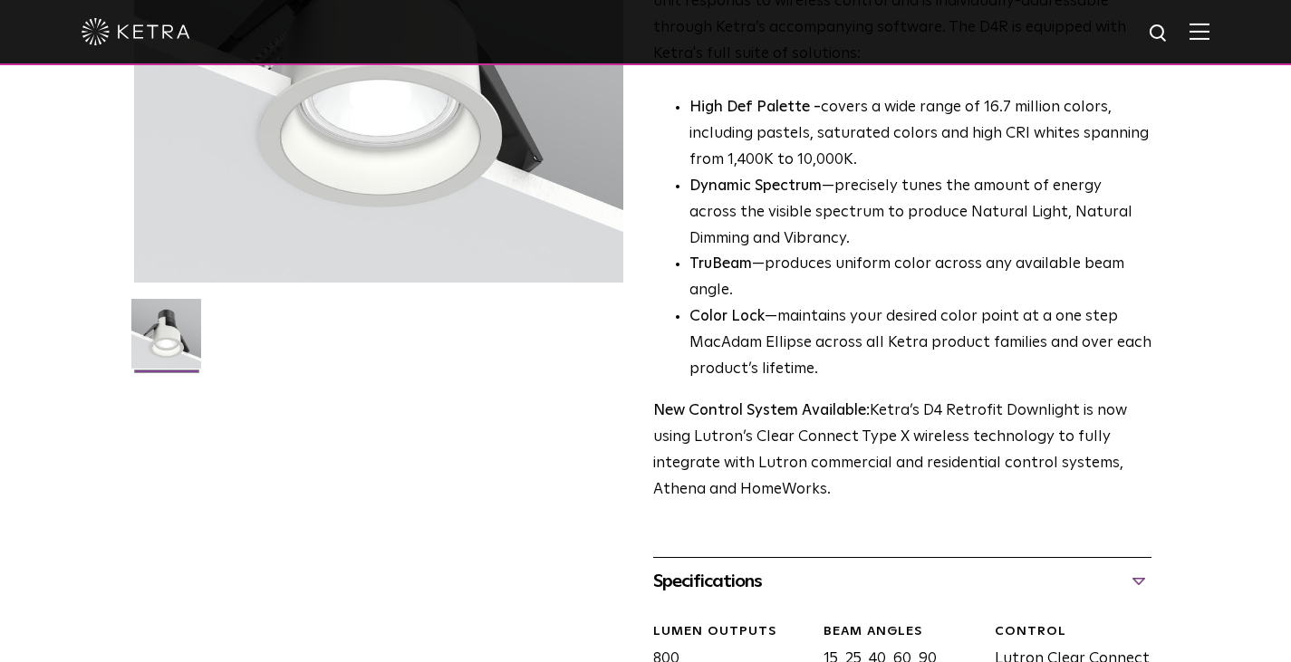
scroll to position [0, 0]
